Goal: Obtain resource: Obtain resource

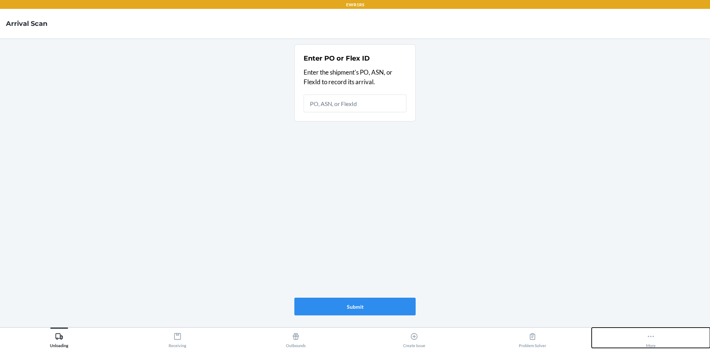
click at [629, 330] on button "More" at bounding box center [650, 338] width 118 height 20
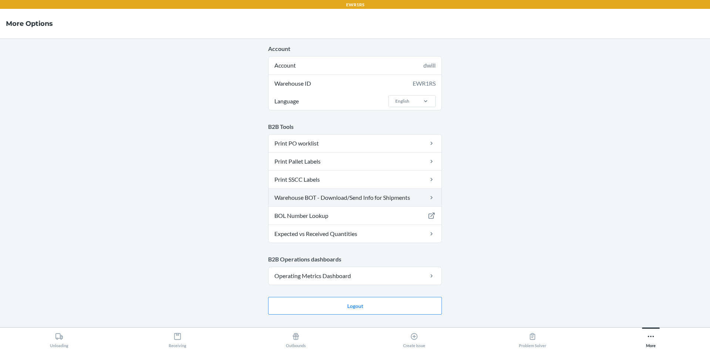
click at [335, 194] on link "Warehouse BOT - Download/Send Info for Shipments" at bounding box center [354, 198] width 173 height 18
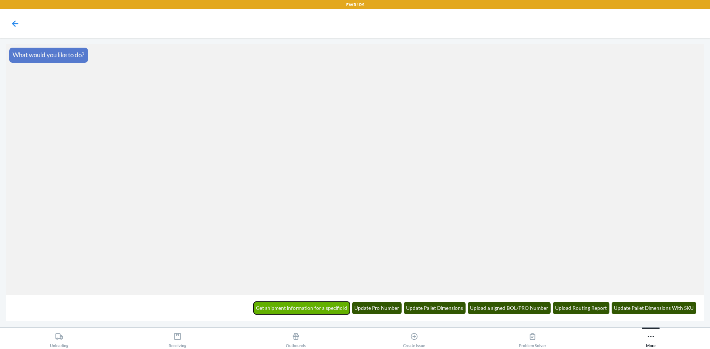
click at [324, 311] on button "Get shipment information for a specific id" at bounding box center [302, 308] width 96 height 13
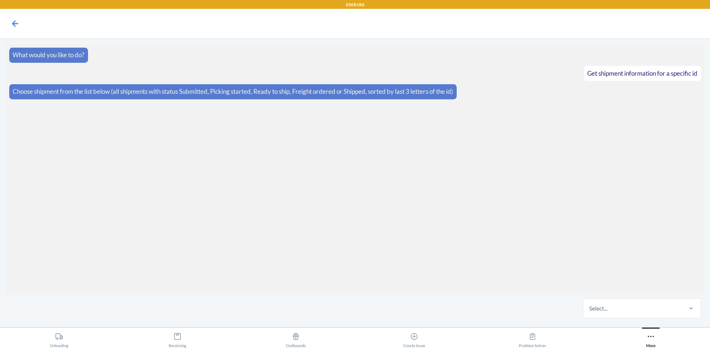
click at [591, 313] on div "Select..." at bounding box center [632, 308] width 98 height 19
click at [590, 313] on input "Select..." at bounding box center [589, 308] width 1 height 9
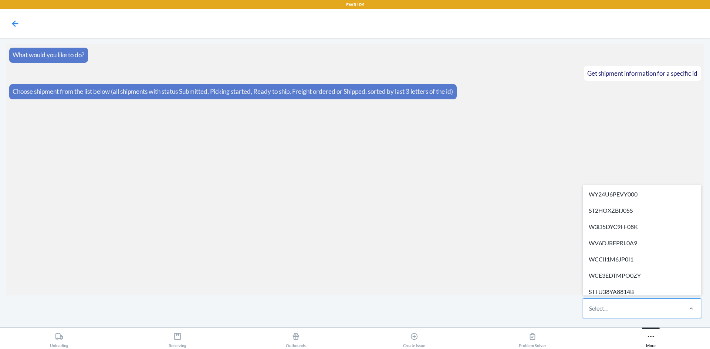
type input "STSDEPDF9GLEE"
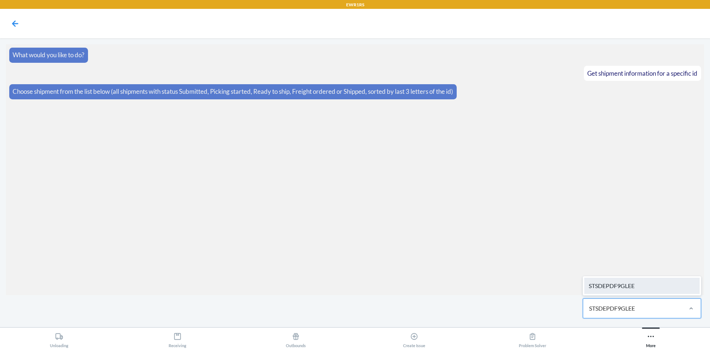
click at [614, 288] on div "STSDEPDF9GLEE" at bounding box center [641, 286] width 115 height 16
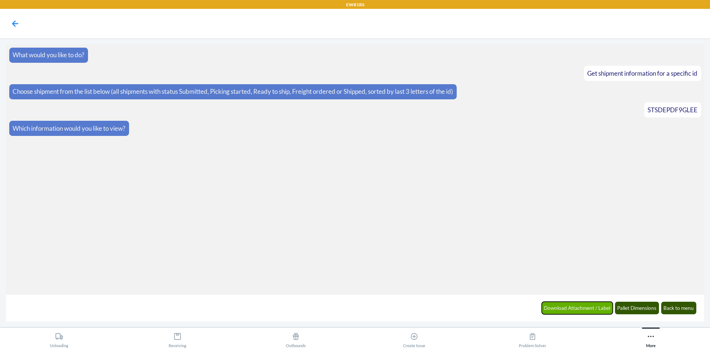
click at [602, 305] on button "Download Attachment / Label" at bounding box center [576, 308] width 71 height 13
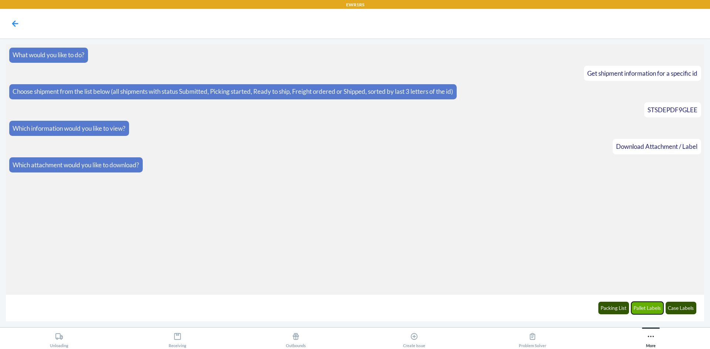
click at [649, 310] on button "Pallet Labels" at bounding box center [647, 308] width 33 height 13
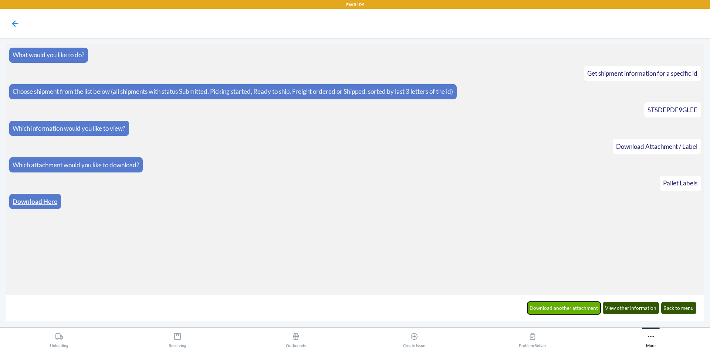
click at [571, 309] on button "Download another attachment" at bounding box center [564, 308] width 74 height 13
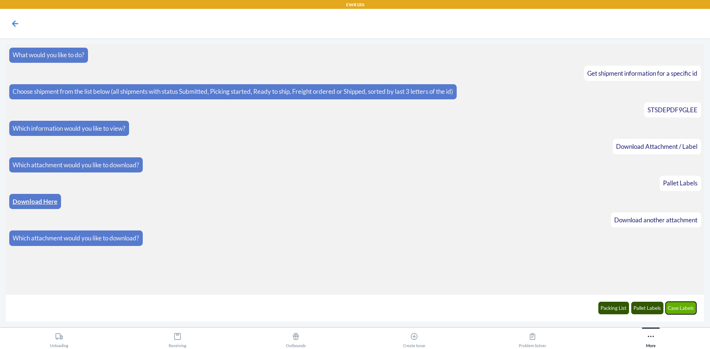
click at [682, 311] on button "Case Labels" at bounding box center [680, 308] width 31 height 13
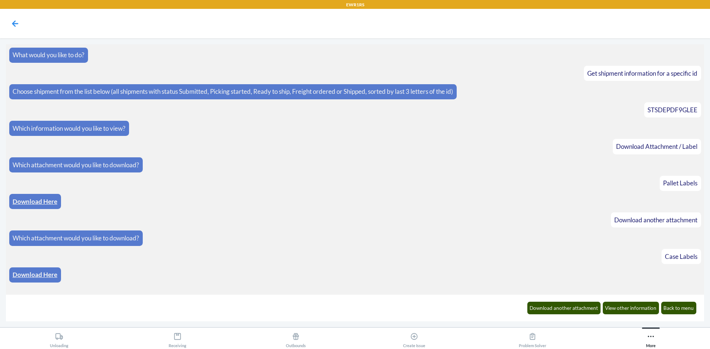
click at [44, 277] on link "Download Here" at bounding box center [35, 275] width 45 height 8
